Goal: Transaction & Acquisition: Purchase product/service

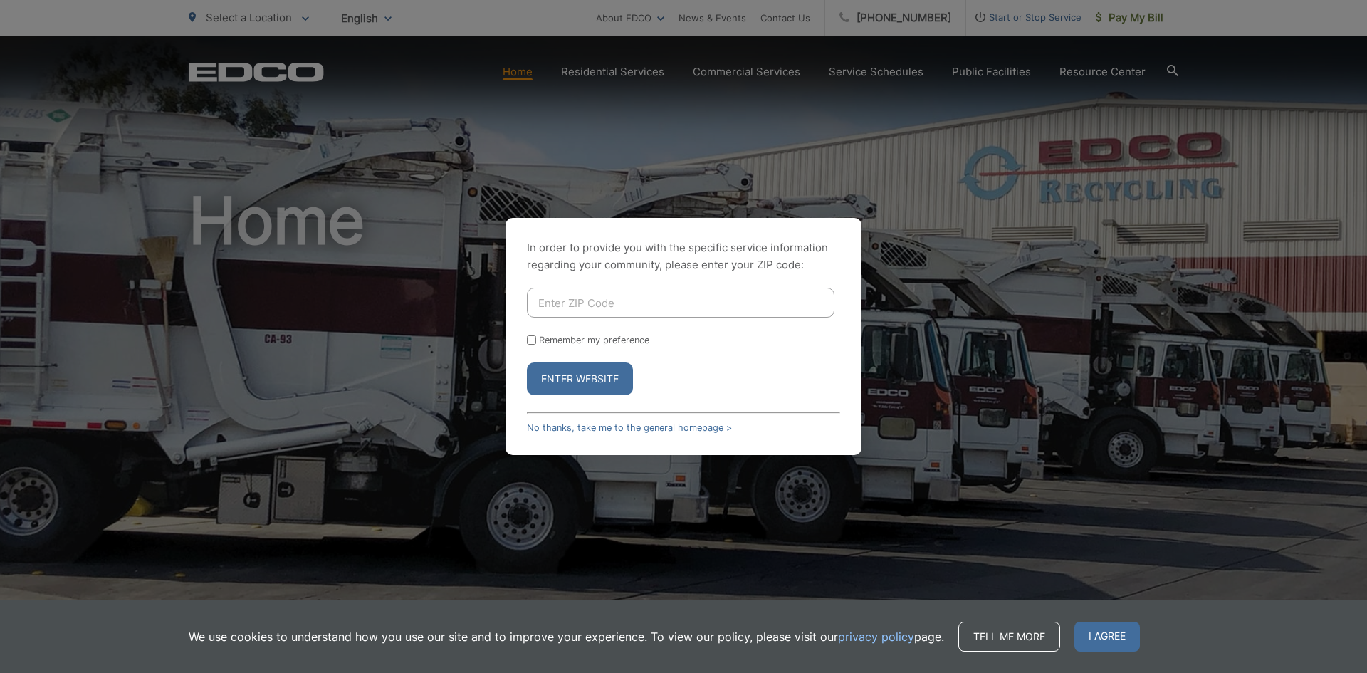
click at [582, 300] on input "Enter ZIP Code" at bounding box center [680, 303] width 307 height 30
type input "92003"
click at [596, 387] on button "Enter Website" at bounding box center [580, 378] width 106 height 33
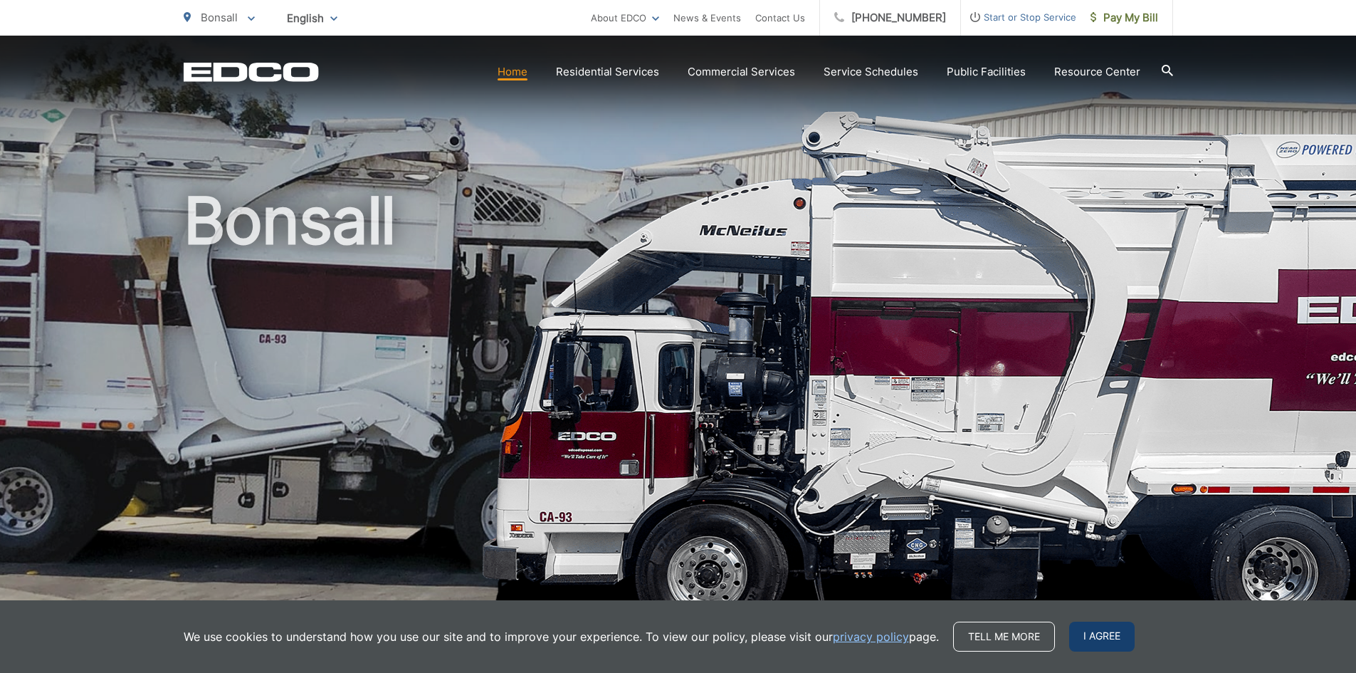
click at [1105, 640] on span "I agree" at bounding box center [1101, 636] width 65 height 30
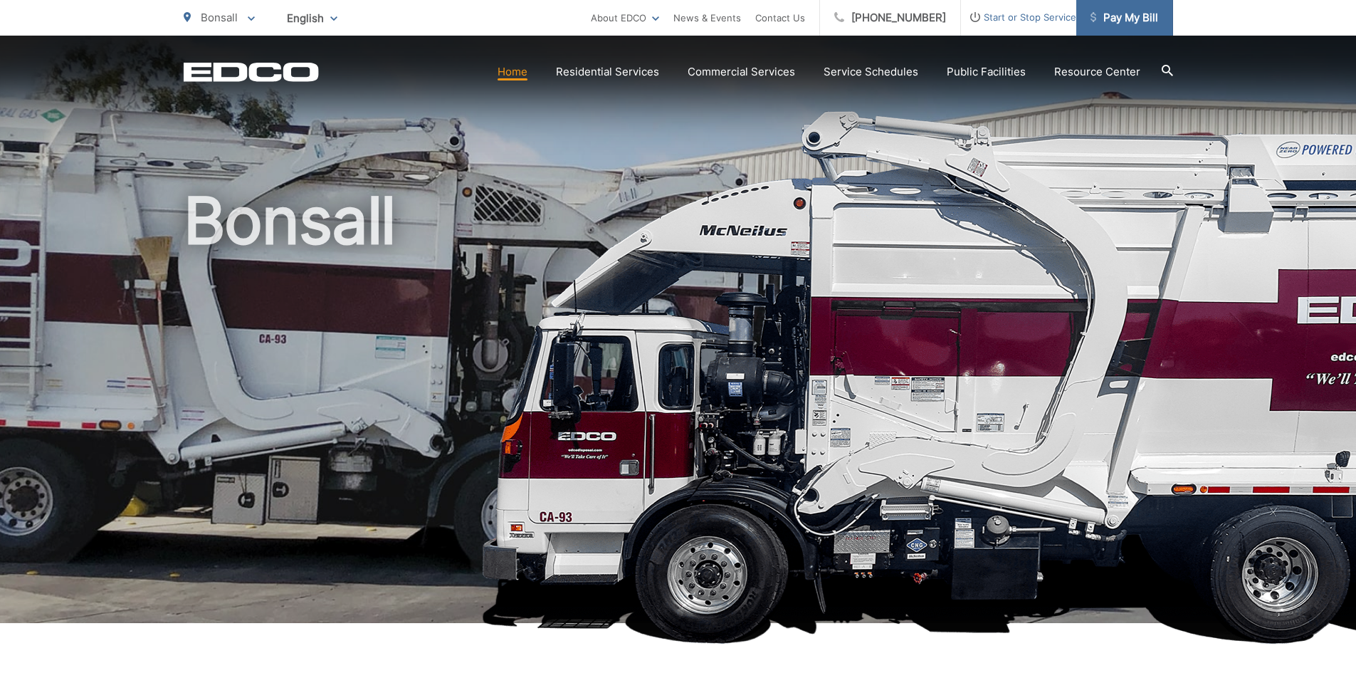
click at [1137, 16] on span "Pay My Bill" at bounding box center [1124, 17] width 68 height 17
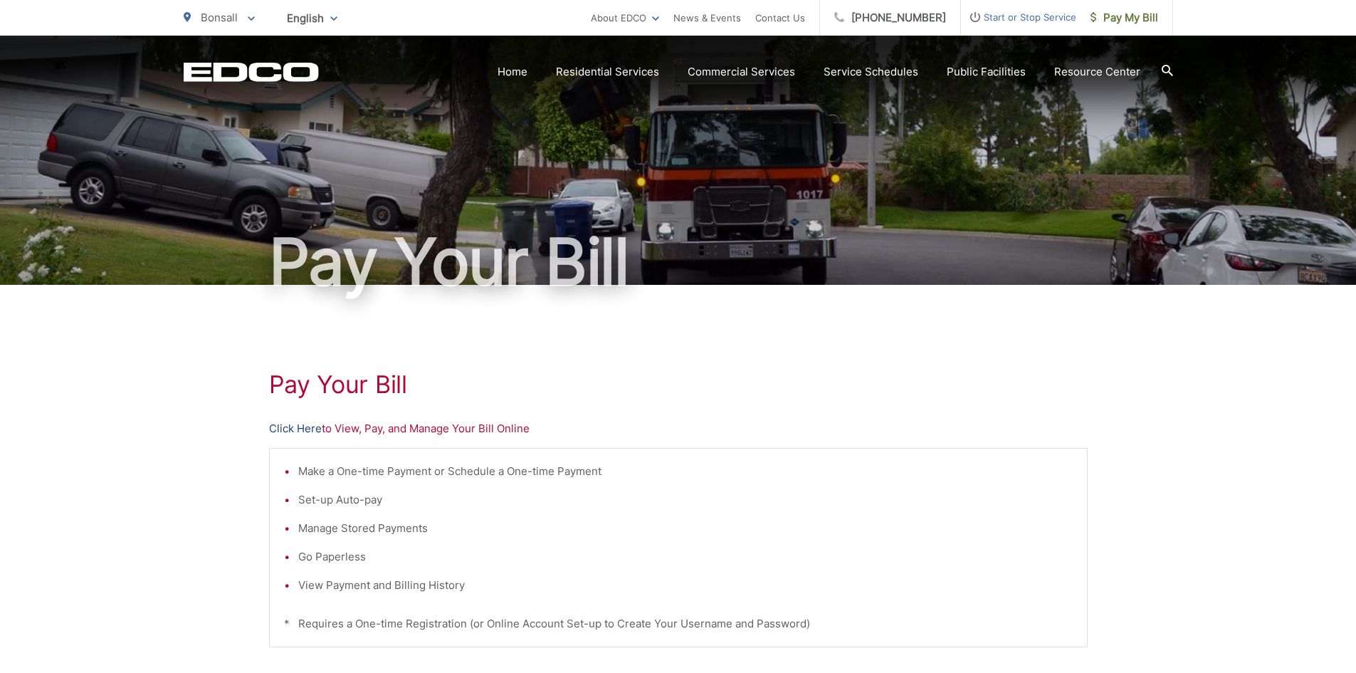
click at [277, 421] on link "Click Here" at bounding box center [295, 428] width 53 height 17
